Goal: Task Accomplishment & Management: Manage account settings

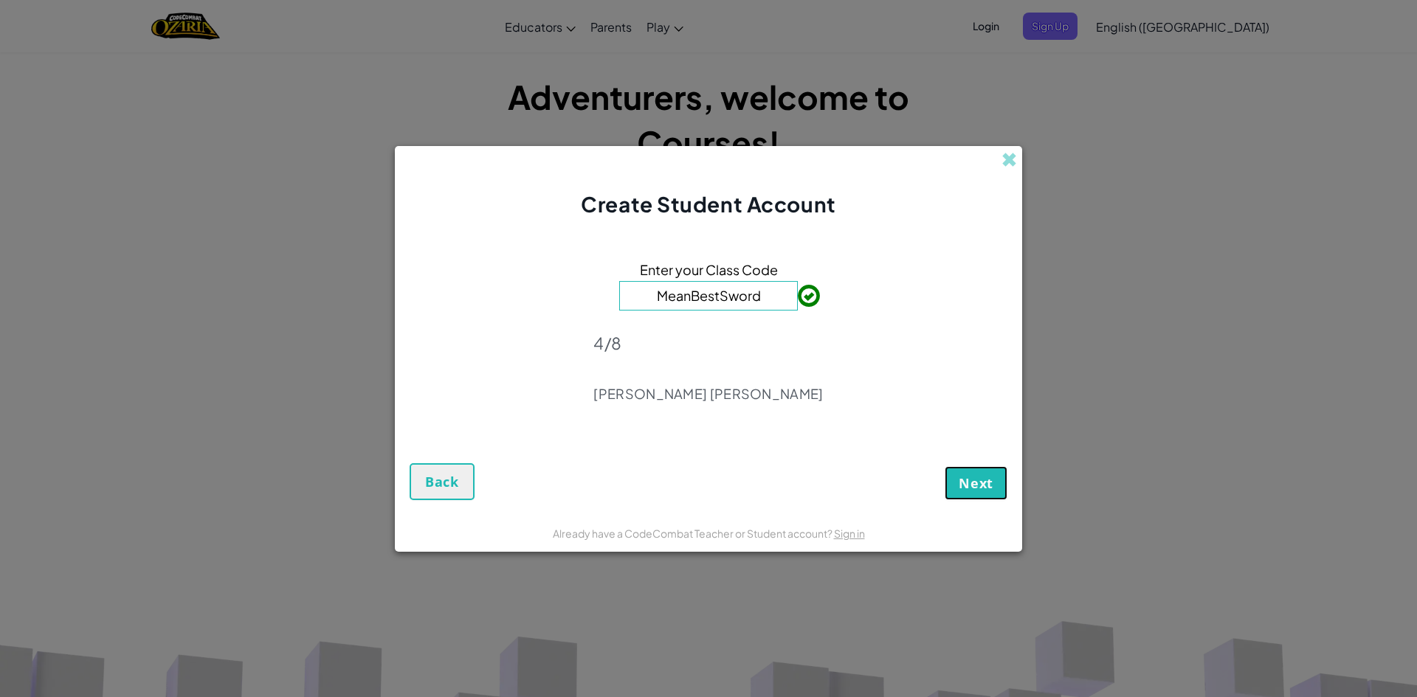
click at [975, 486] on span "Next" at bounding box center [976, 483] width 35 height 18
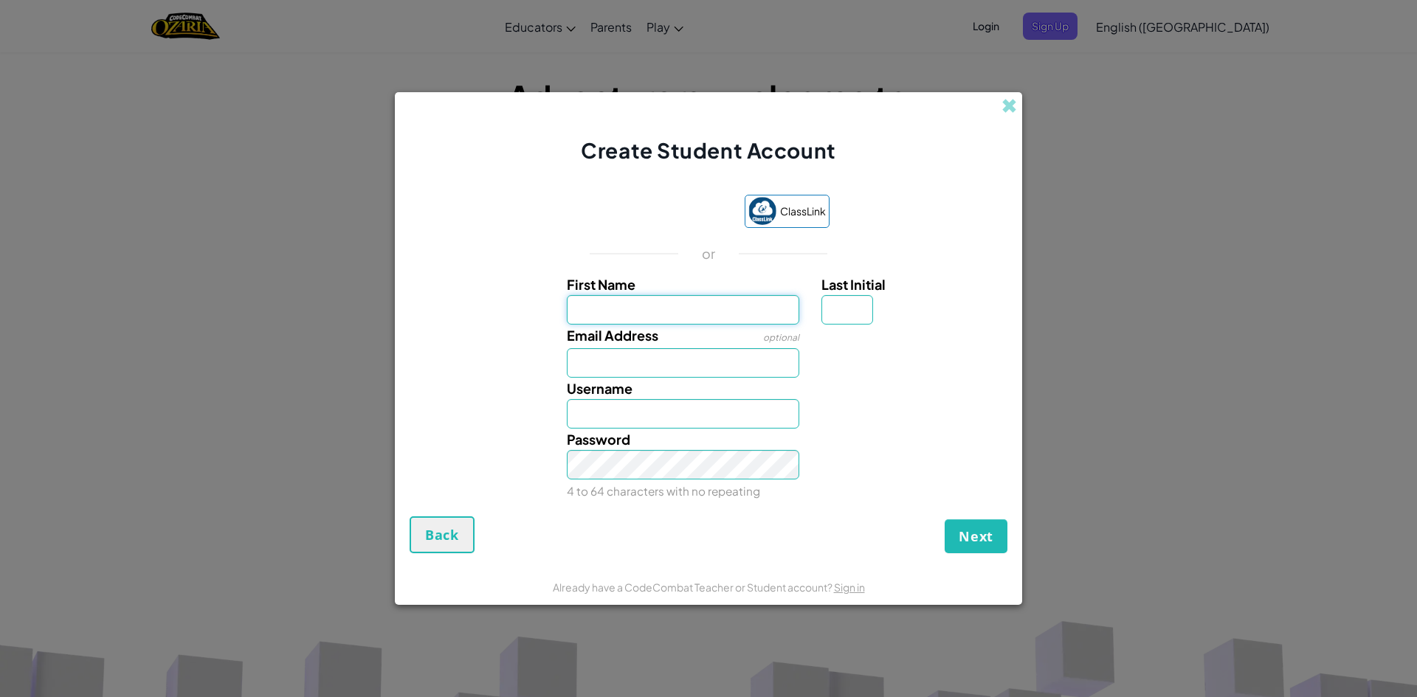
click at [638, 309] on input "First Name" at bounding box center [683, 310] width 233 height 30
type input "L"
type input "ศุกลวัฒน์ มัฎฐานธง"
click at [652, 364] on input "Email Address" at bounding box center [683, 363] width 233 height 30
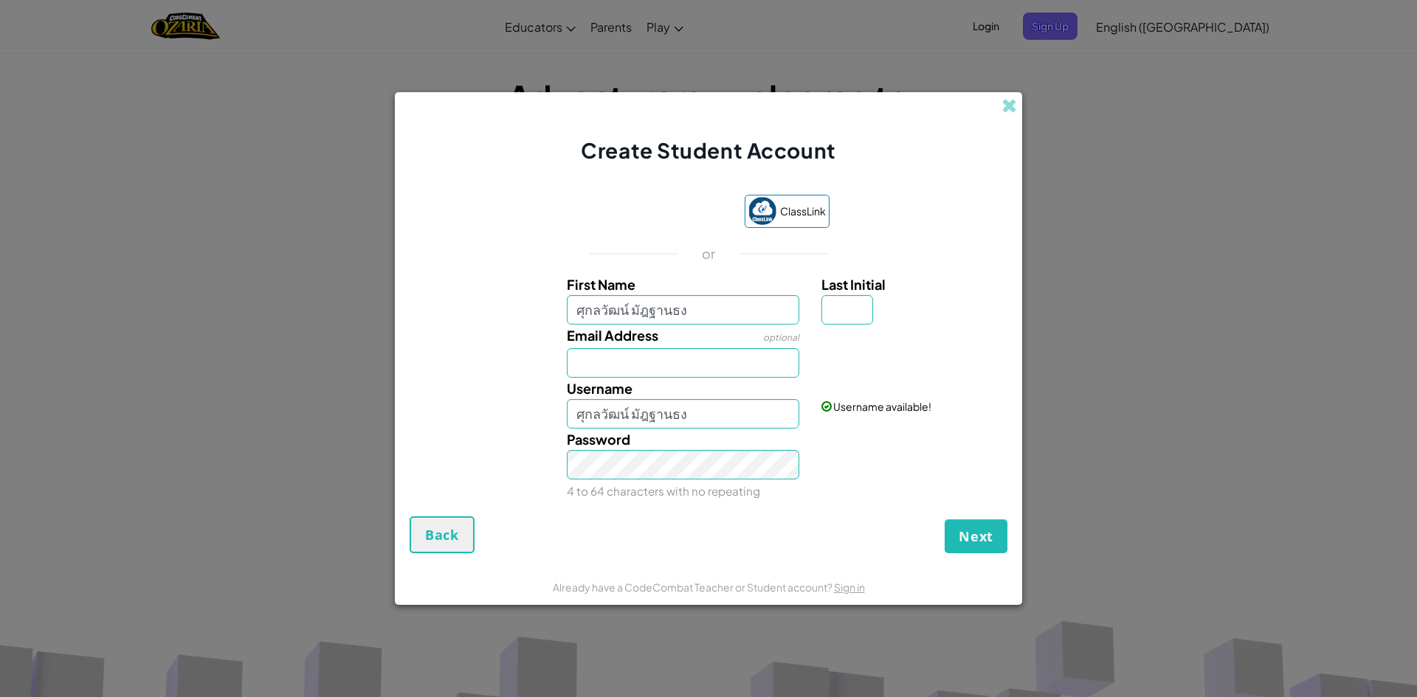
click at [1010, 111] on span at bounding box center [1008, 105] width 15 height 15
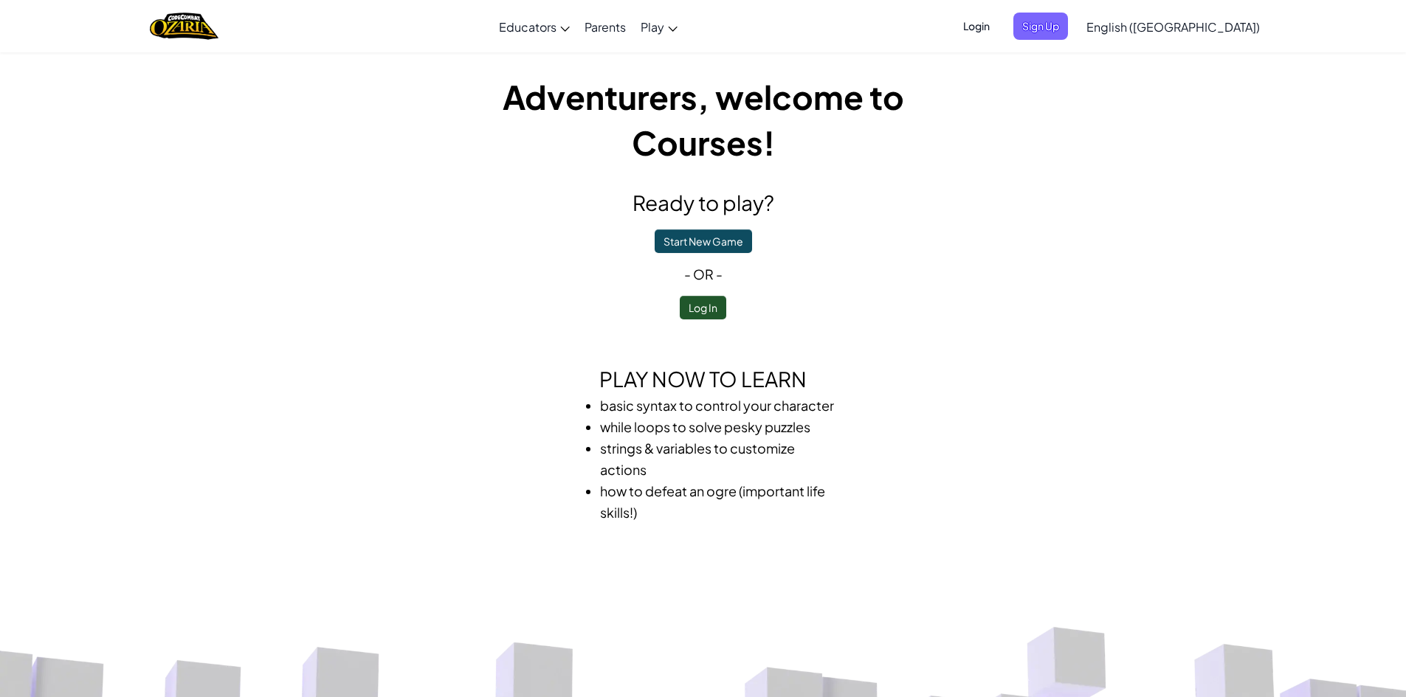
click at [998, 30] on span "Login" at bounding box center [976, 26] width 44 height 27
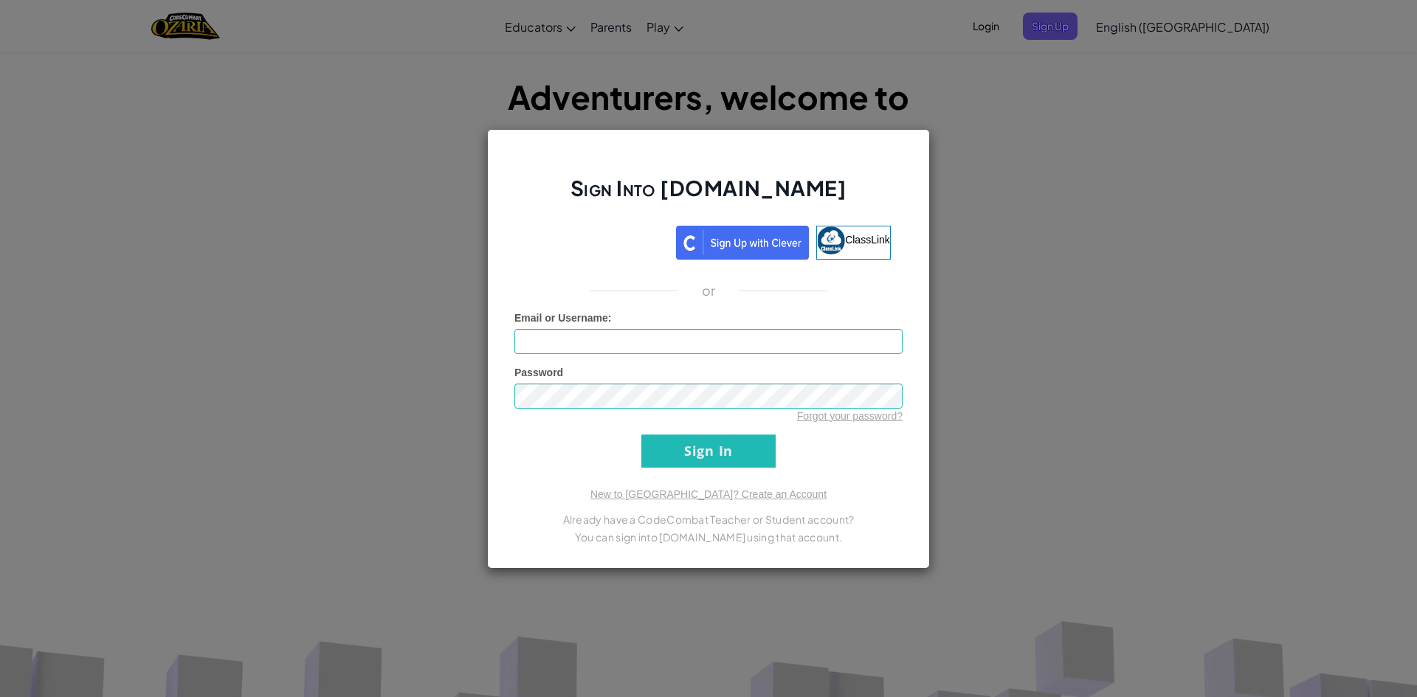
drag, startPoint x: 626, startPoint y: 364, endPoint x: 632, endPoint y: 356, distance: 9.6
click at [628, 362] on form "Email or Username : Password Forgot your password? Sign In" at bounding box center [708, 389] width 388 height 157
click at [632, 355] on form "Email or Username : Password Forgot your password? Sign In" at bounding box center [708, 389] width 388 height 157
click at [649, 352] on input "Email or Username :" at bounding box center [708, 341] width 388 height 25
type input "ห"
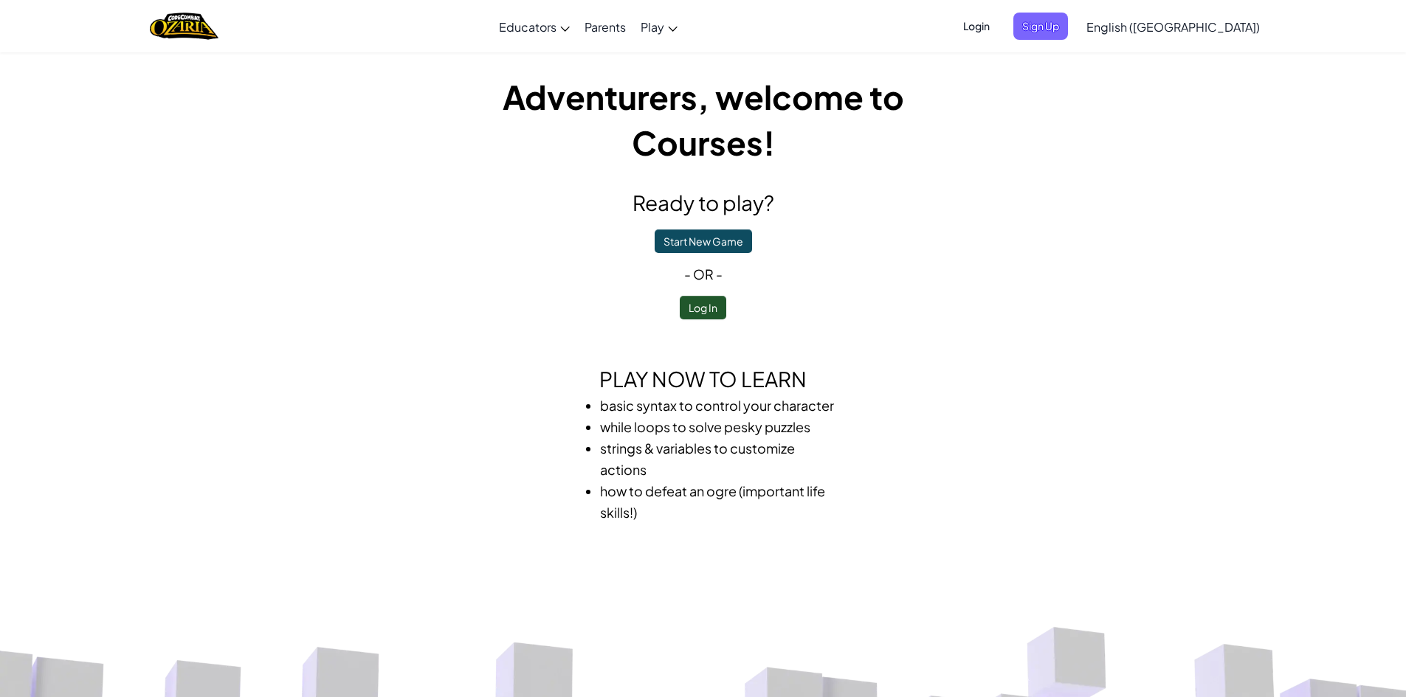
click at [998, 29] on span "Login" at bounding box center [976, 26] width 44 height 27
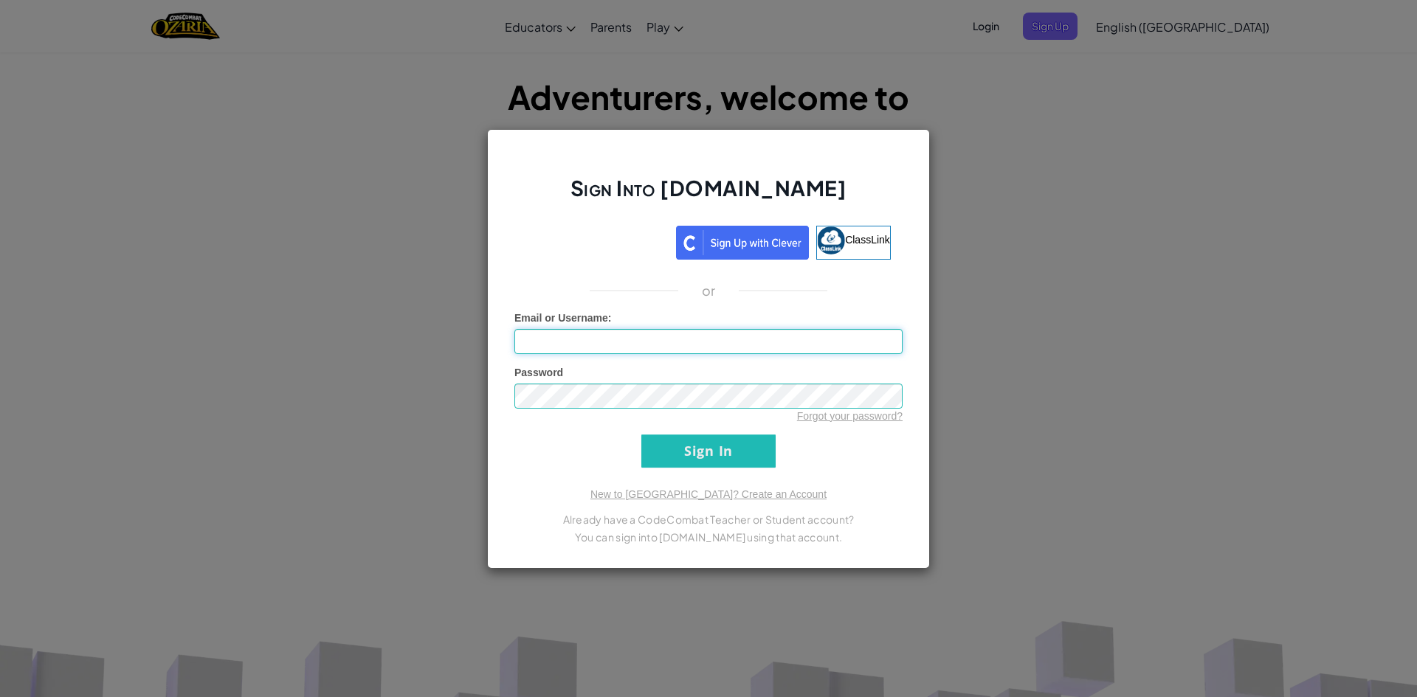
click at [702, 351] on input "Email or Username :" at bounding box center [708, 341] width 388 height 25
type input "[EMAIL_ADDRESS][DOMAIN_NAME]"
click at [641, 435] on input "Sign In" at bounding box center [708, 451] width 134 height 33
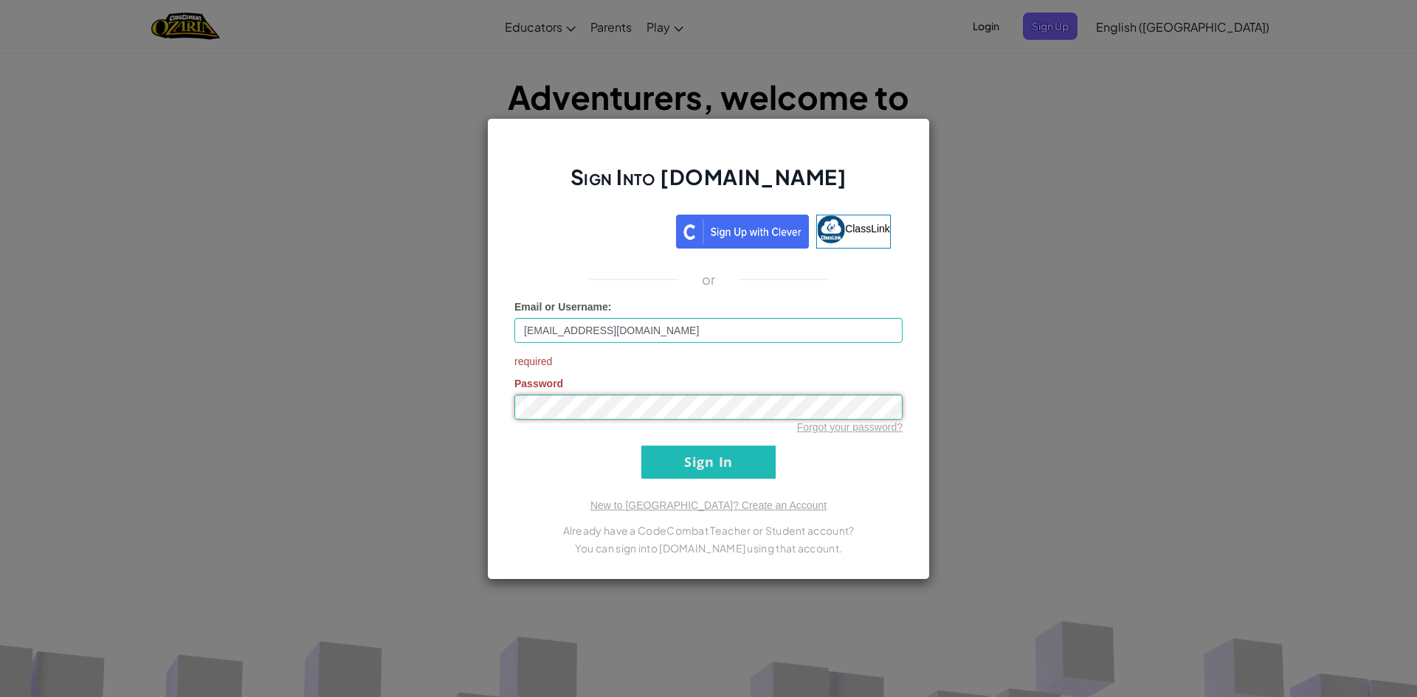
click at [641, 446] on input "Sign In" at bounding box center [708, 462] width 134 height 33
